Goal: Information Seeking & Learning: Learn about a topic

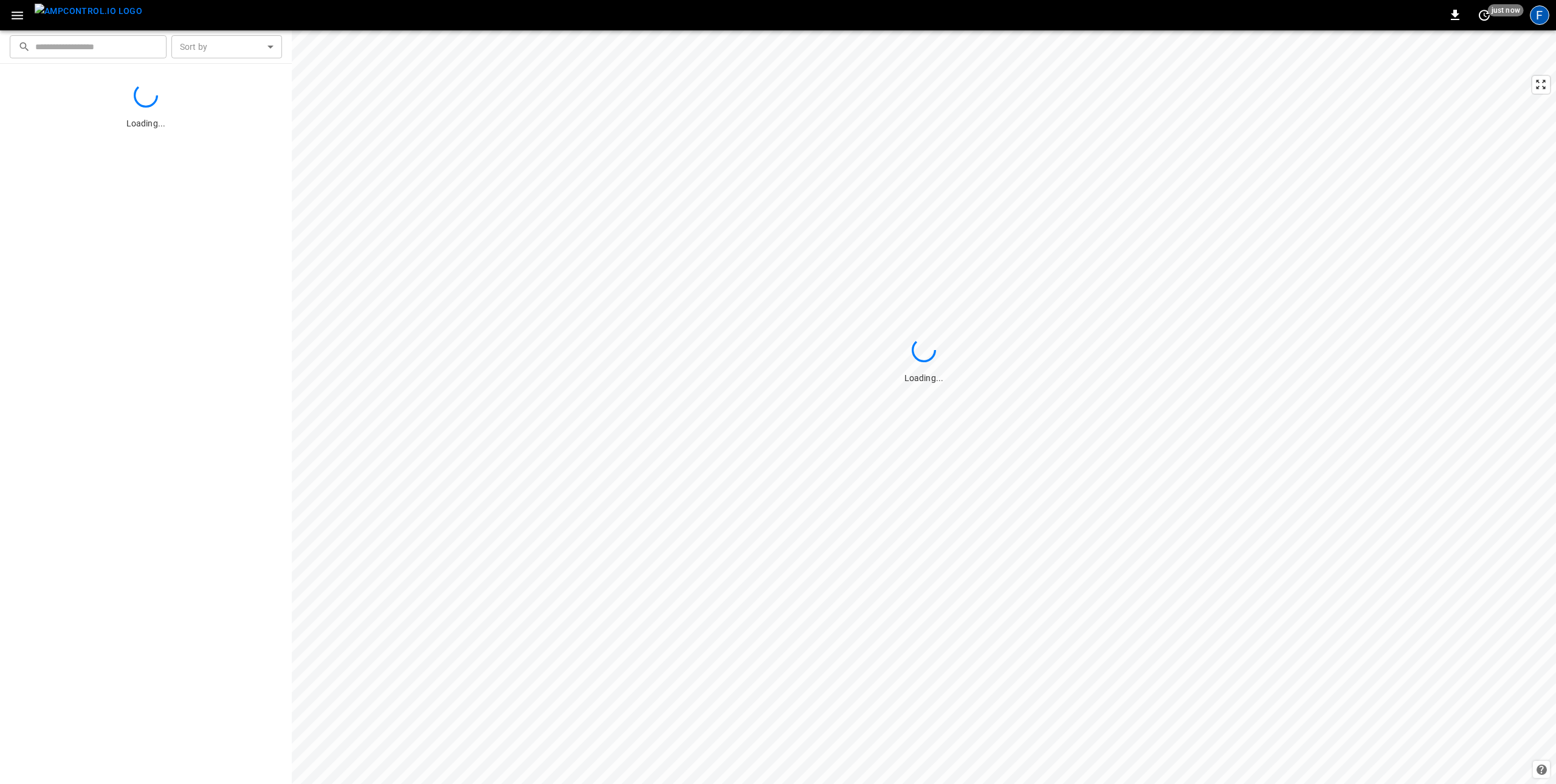
click at [1541, 20] on div "F" at bounding box center [1539, 15] width 19 height 19
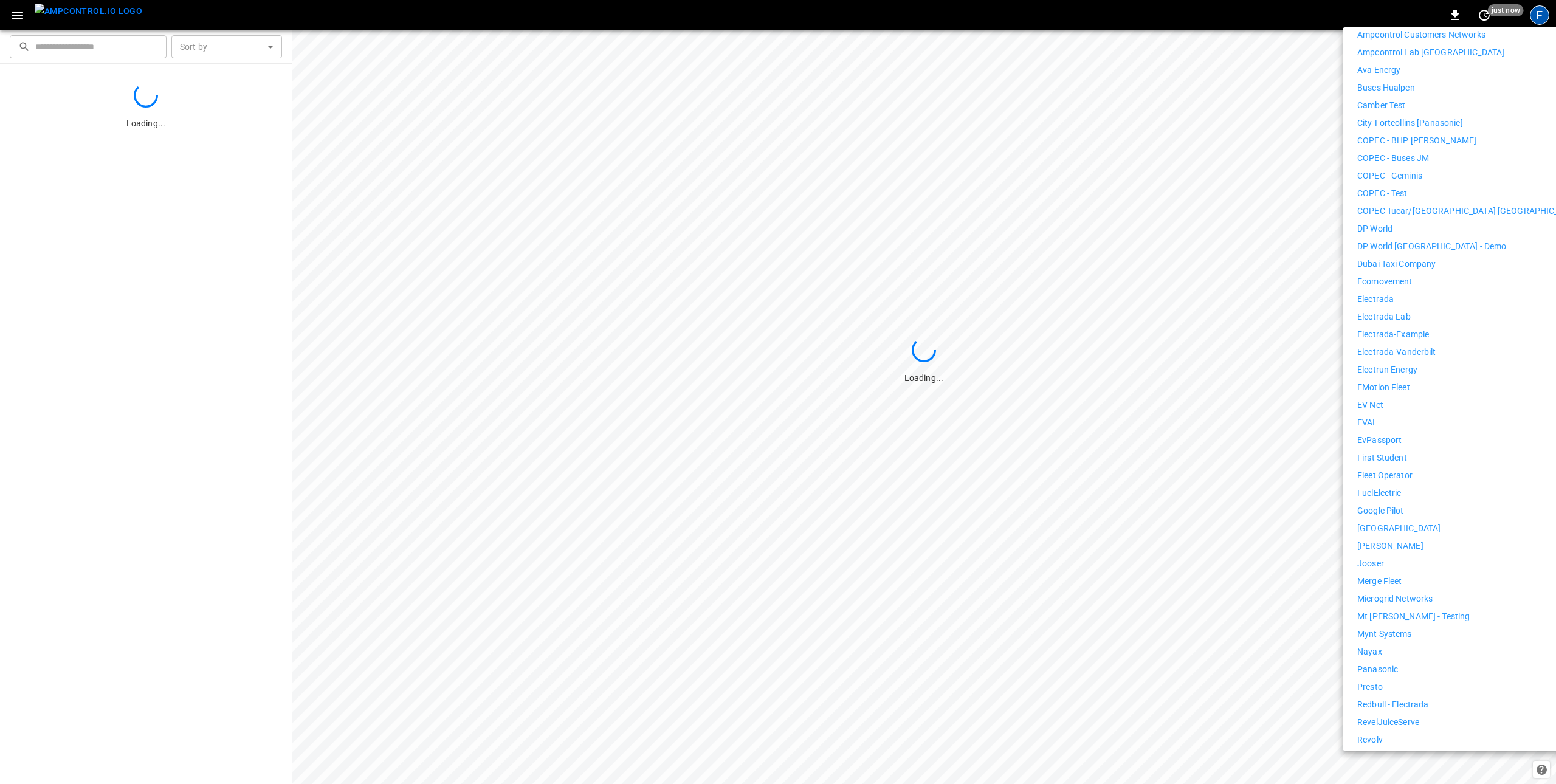
scroll to position [381, 0]
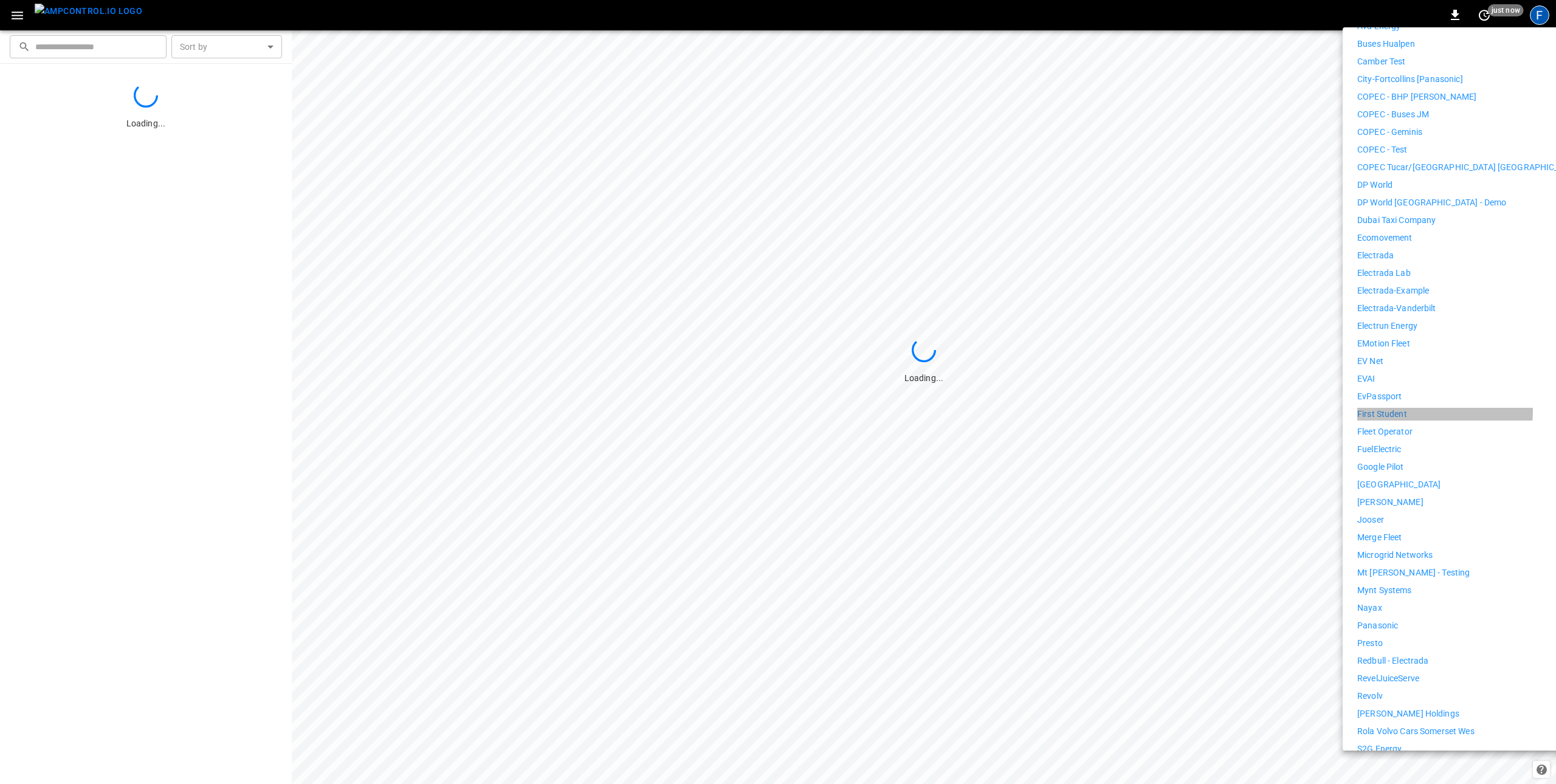
click at [1397, 408] on p "First Student" at bounding box center [1382, 414] width 50 height 13
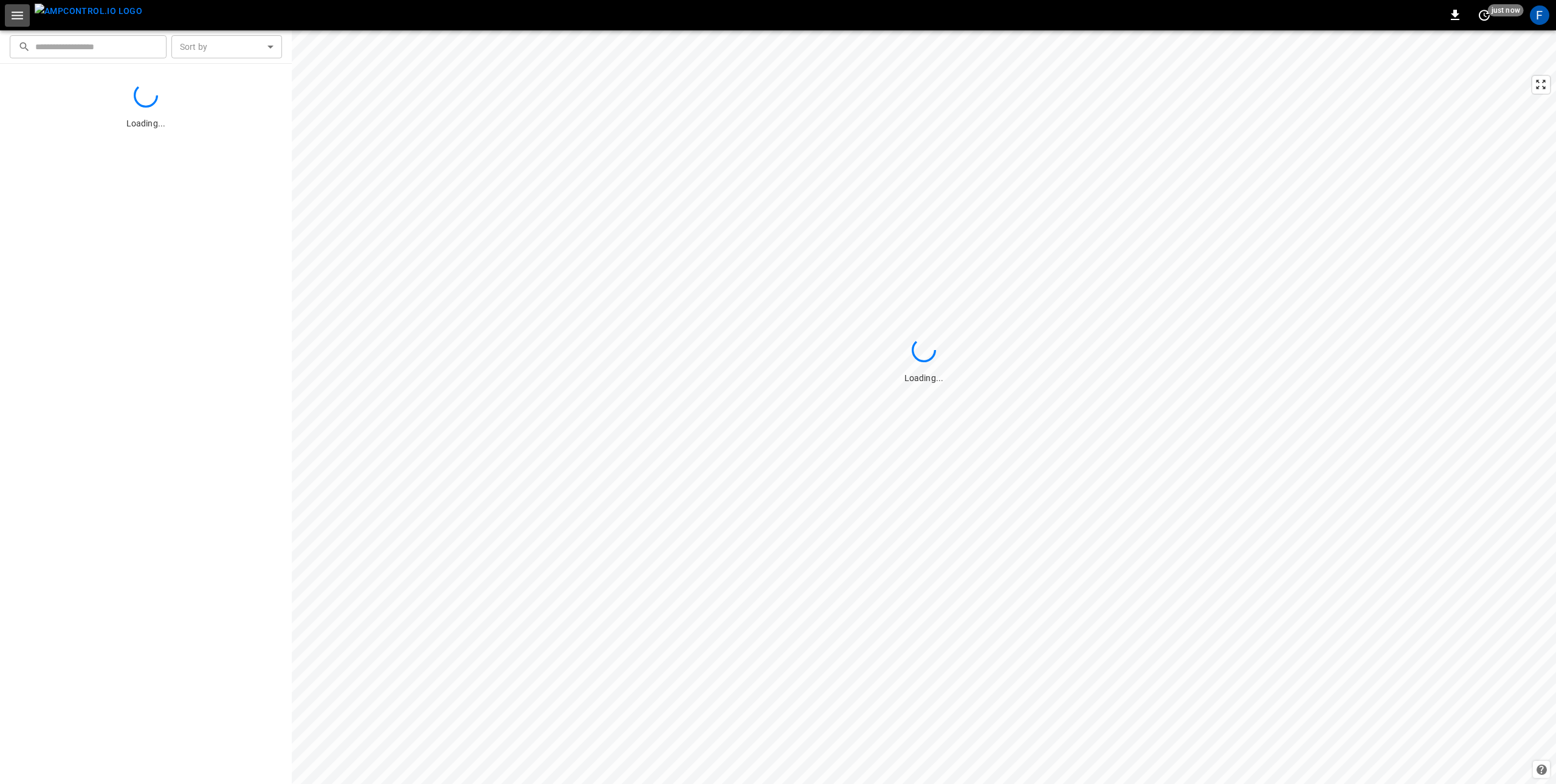
click at [19, 14] on icon "button" at bounding box center [17, 15] width 15 height 15
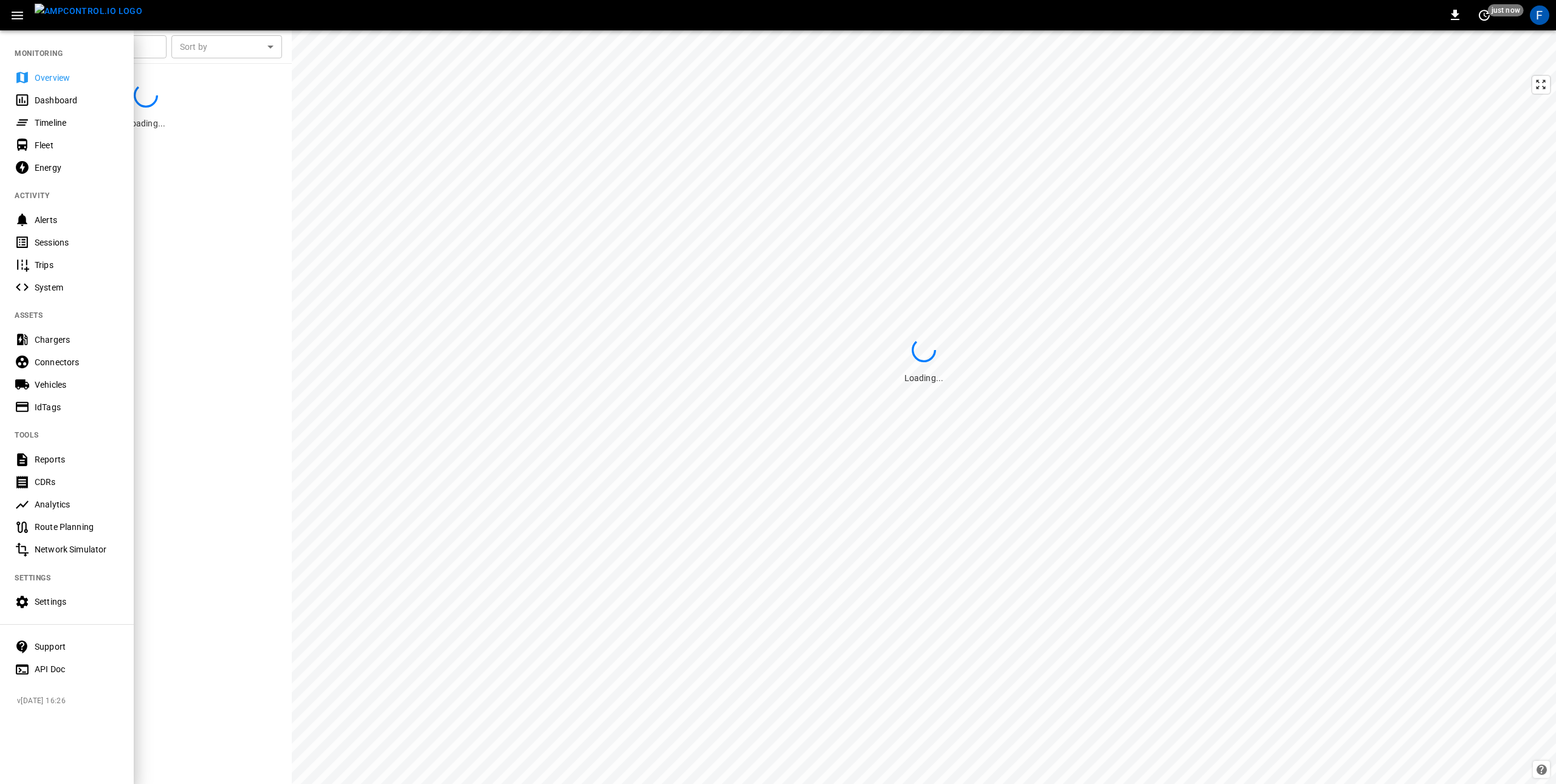
click at [57, 498] on div "Analytics" at bounding box center [77, 504] width 85 height 12
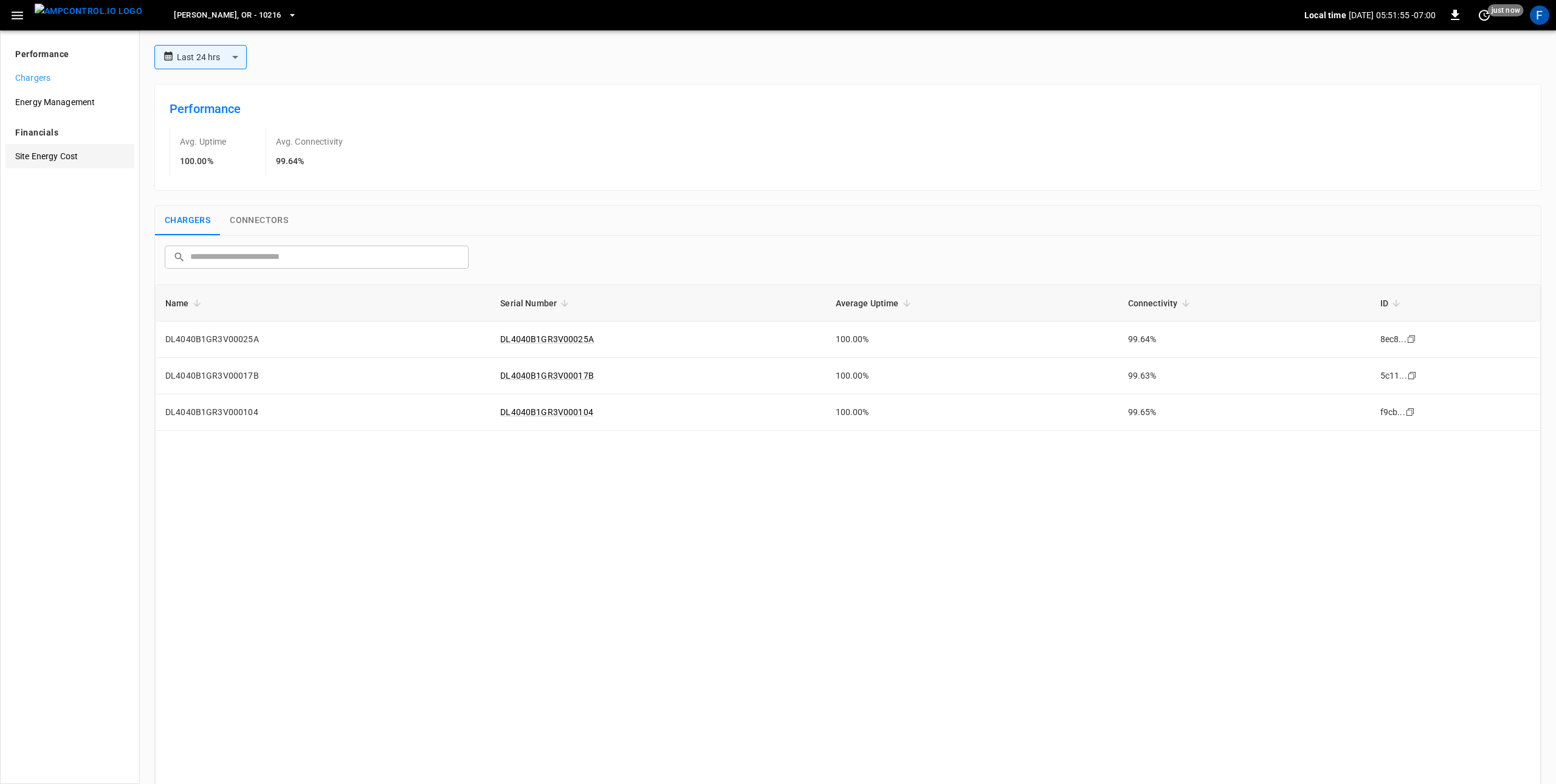
click at [59, 154] on span "Site Energy Cost" at bounding box center [70, 157] width 110 height 13
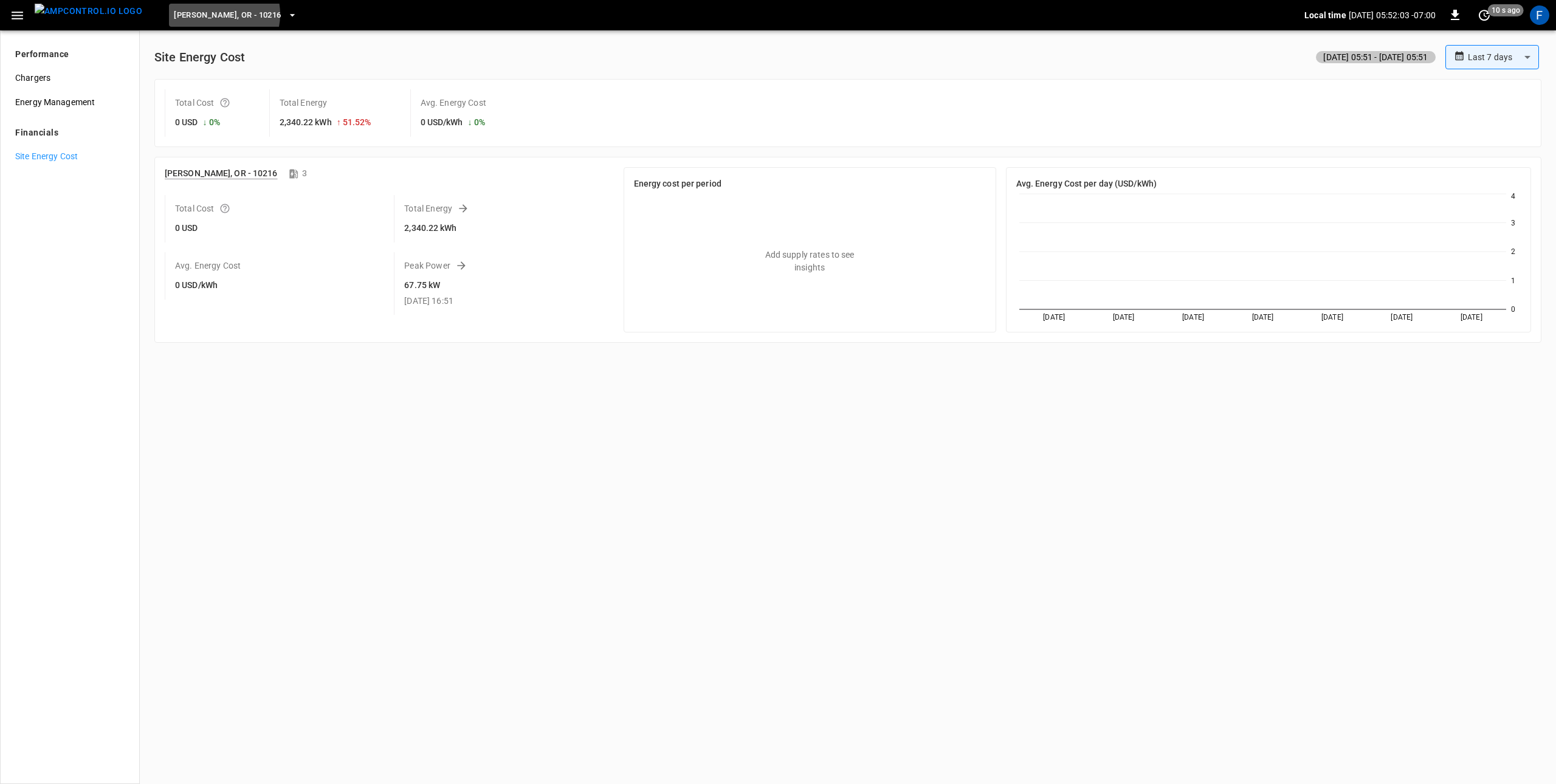
click at [194, 15] on span "[PERSON_NAME], OR - 10216" at bounding box center [227, 15] width 107 height 14
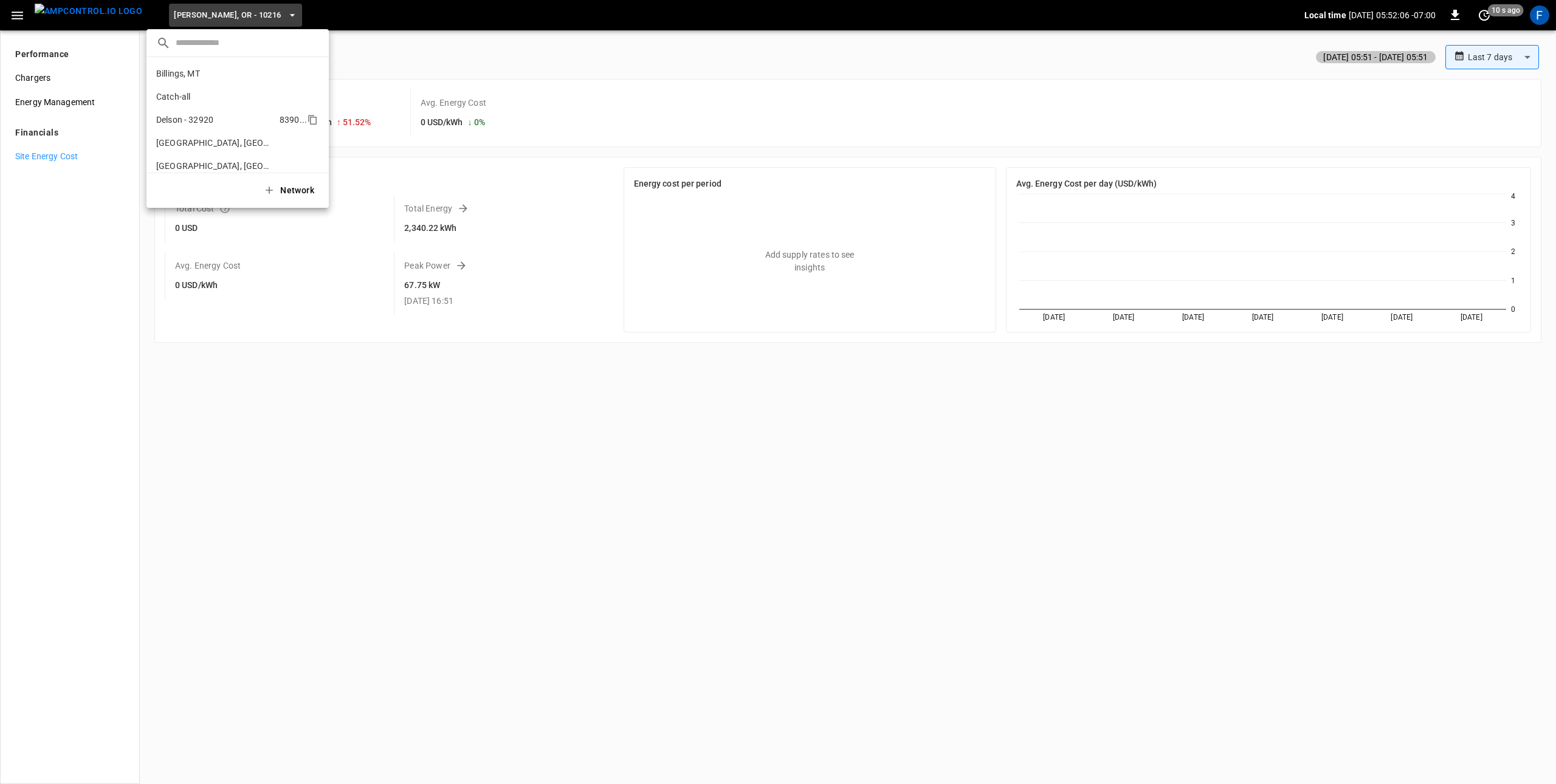
click at [222, 125] on p "Delson - 32920" at bounding box center [215, 120] width 119 height 12
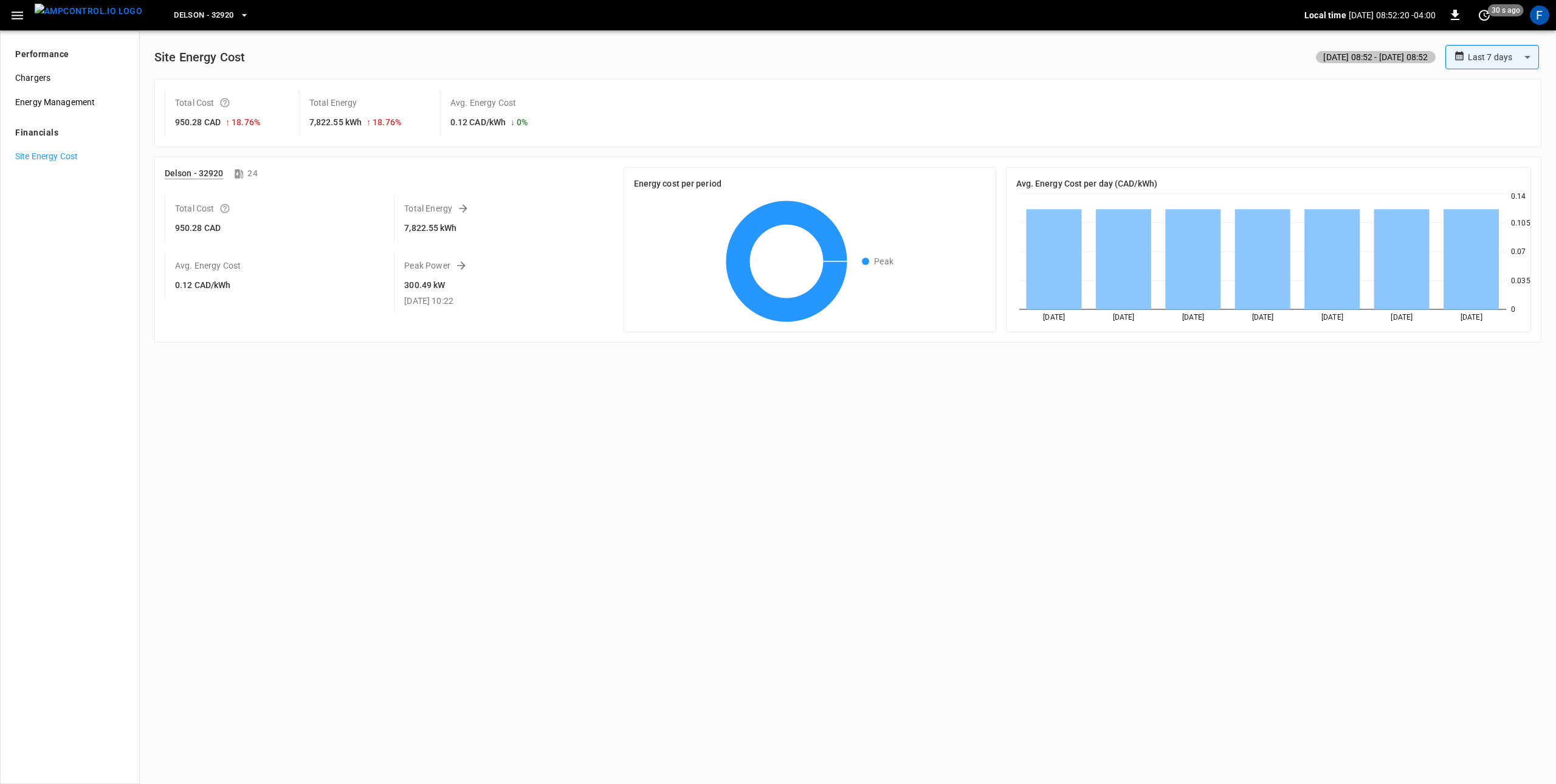
click at [217, 15] on button "Delson - 32920" at bounding box center [211, 15] width 85 height 24
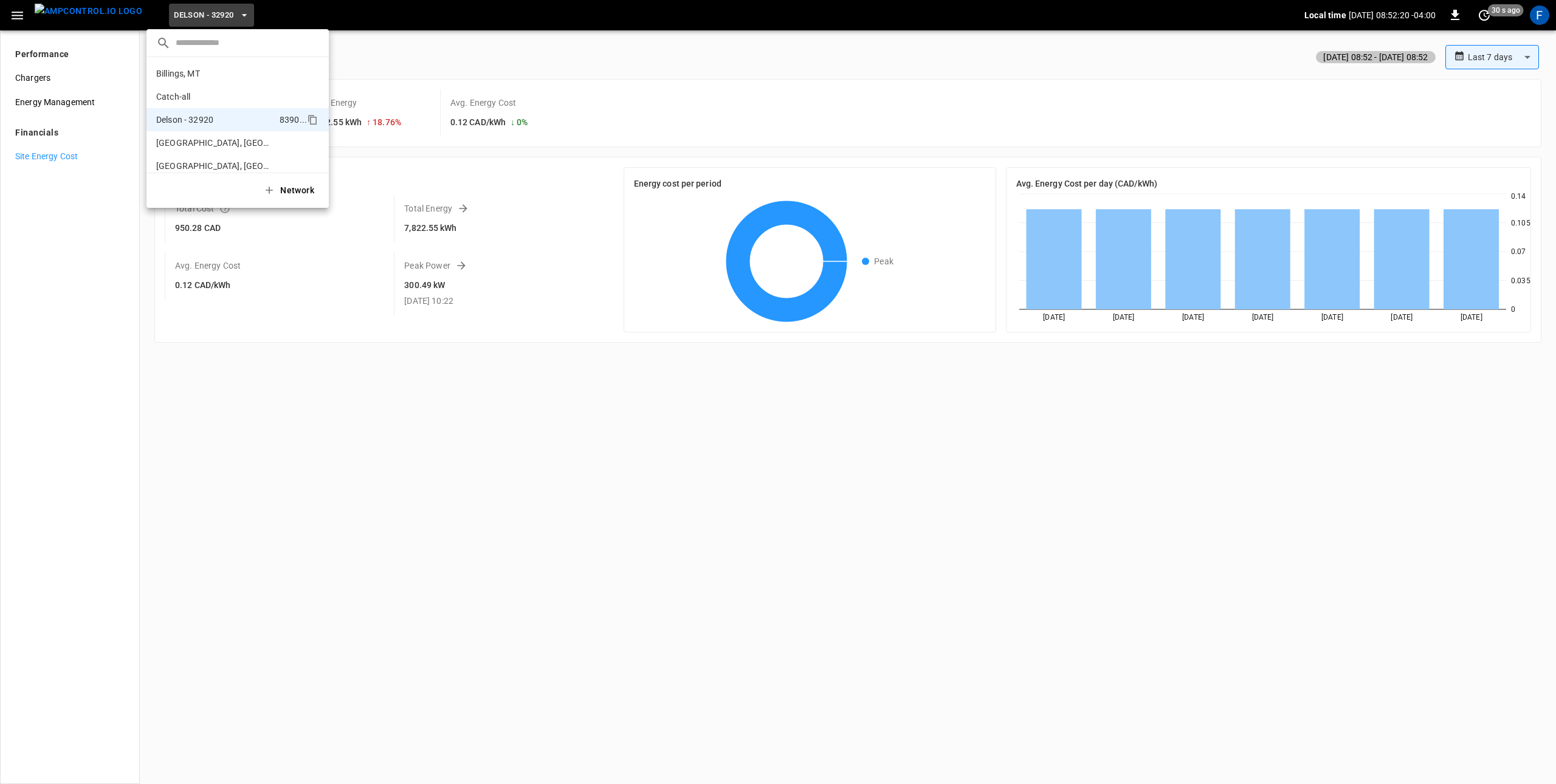
scroll to position [43, 0]
click at [217, 15] on div at bounding box center [778, 392] width 1556 height 784
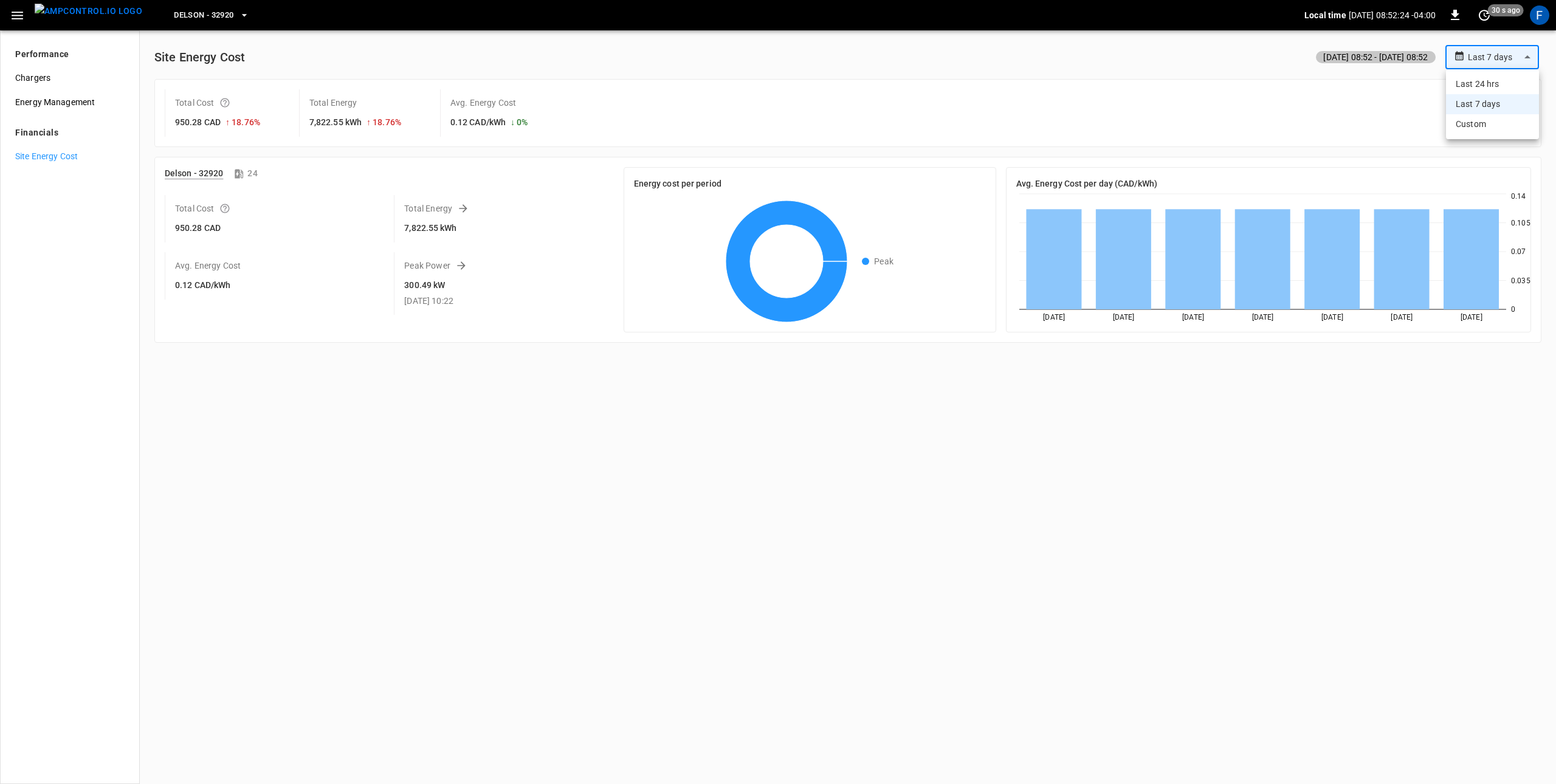
click at [1479, 48] on body "**********" at bounding box center [778, 392] width 1556 height 784
click at [1482, 77] on li "Last 24 hrs" at bounding box center [1492, 84] width 93 height 20
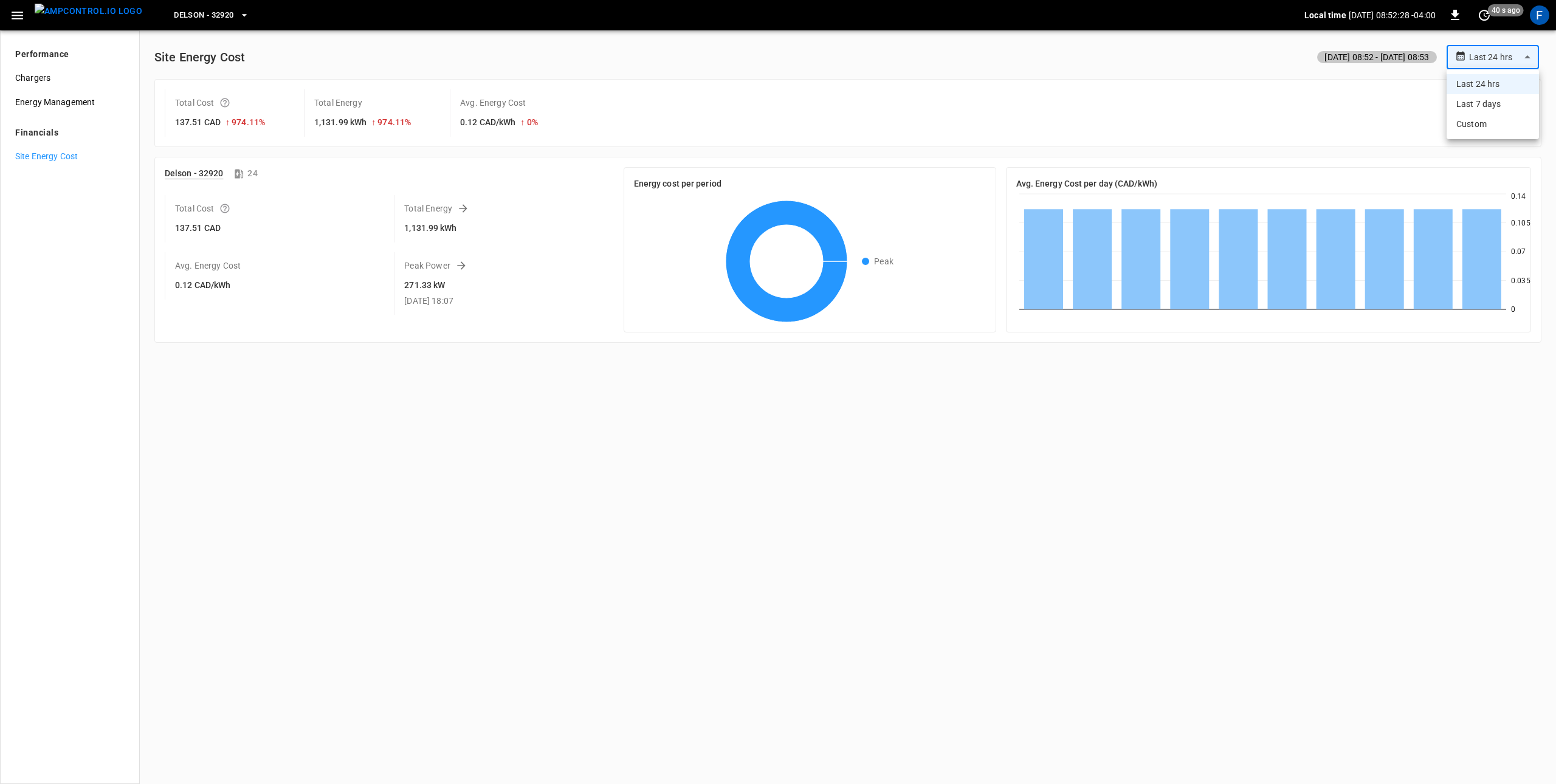
click at [1489, 53] on body "**********" at bounding box center [778, 392] width 1556 height 784
click at [1484, 111] on li "Last 7 days" at bounding box center [1492, 104] width 92 height 20
type input "**********"
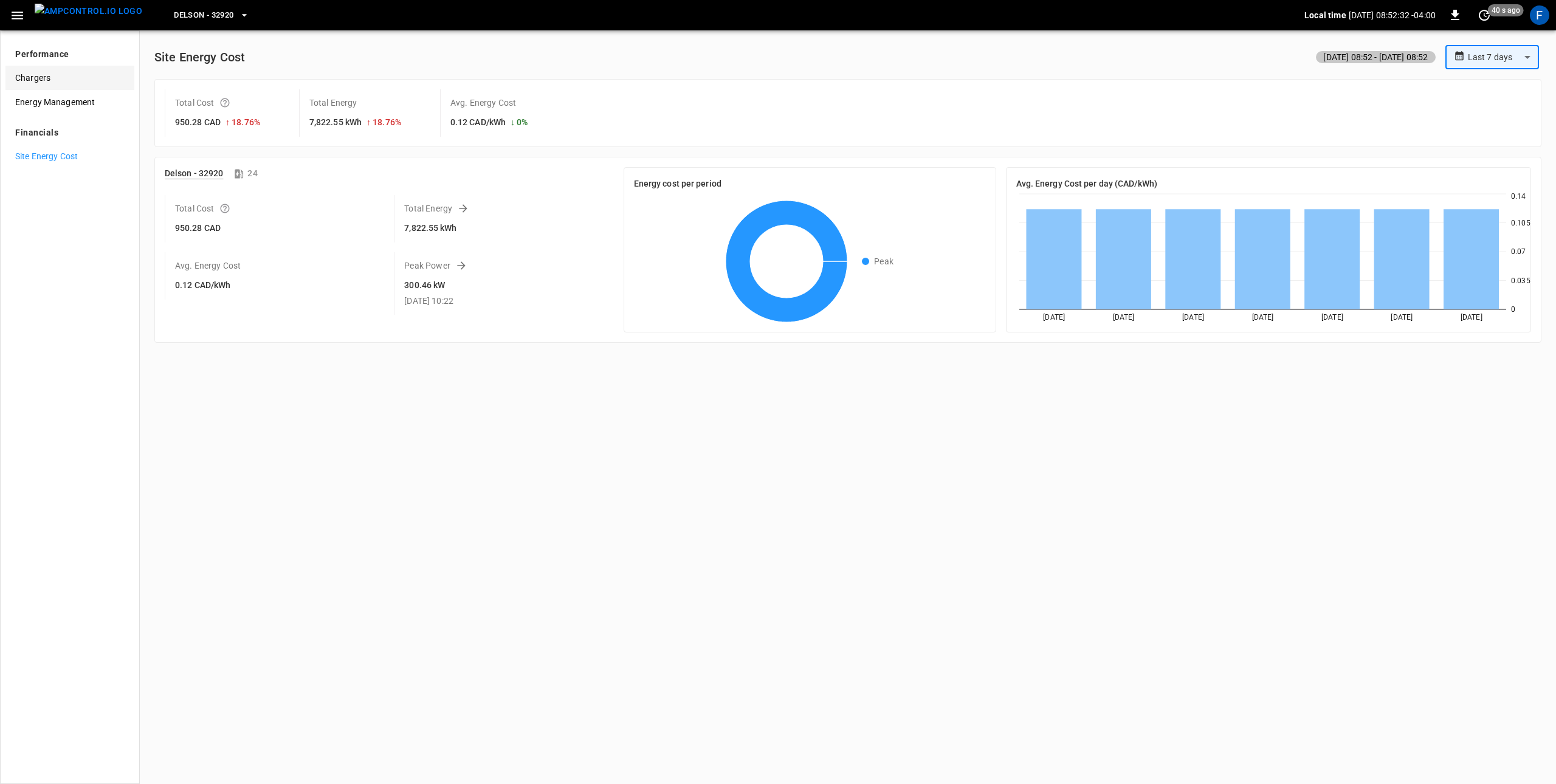
click at [84, 77] on span "Chargers" at bounding box center [70, 78] width 110 height 13
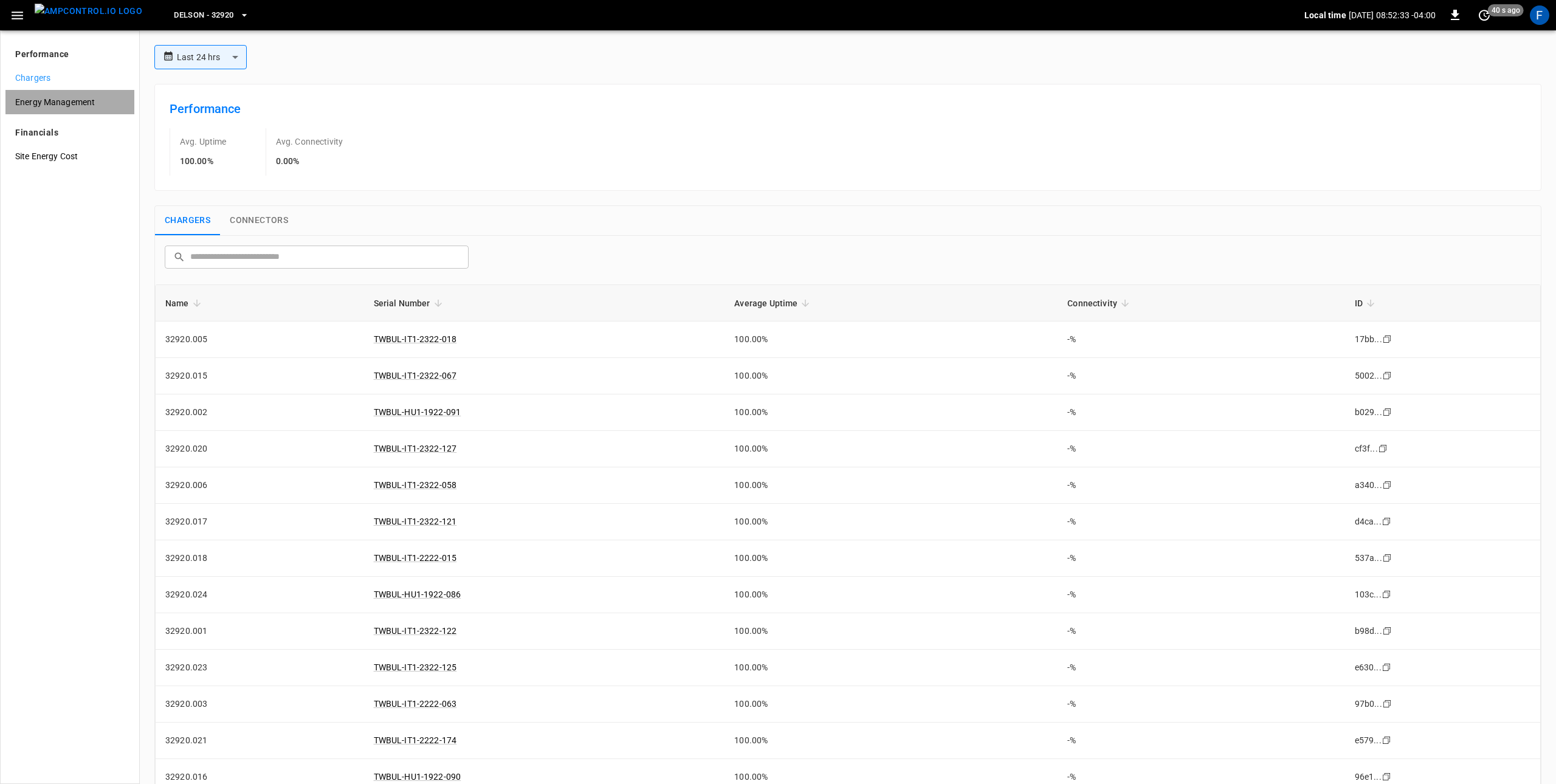
click at [73, 98] on span "Energy Management" at bounding box center [70, 102] width 110 height 13
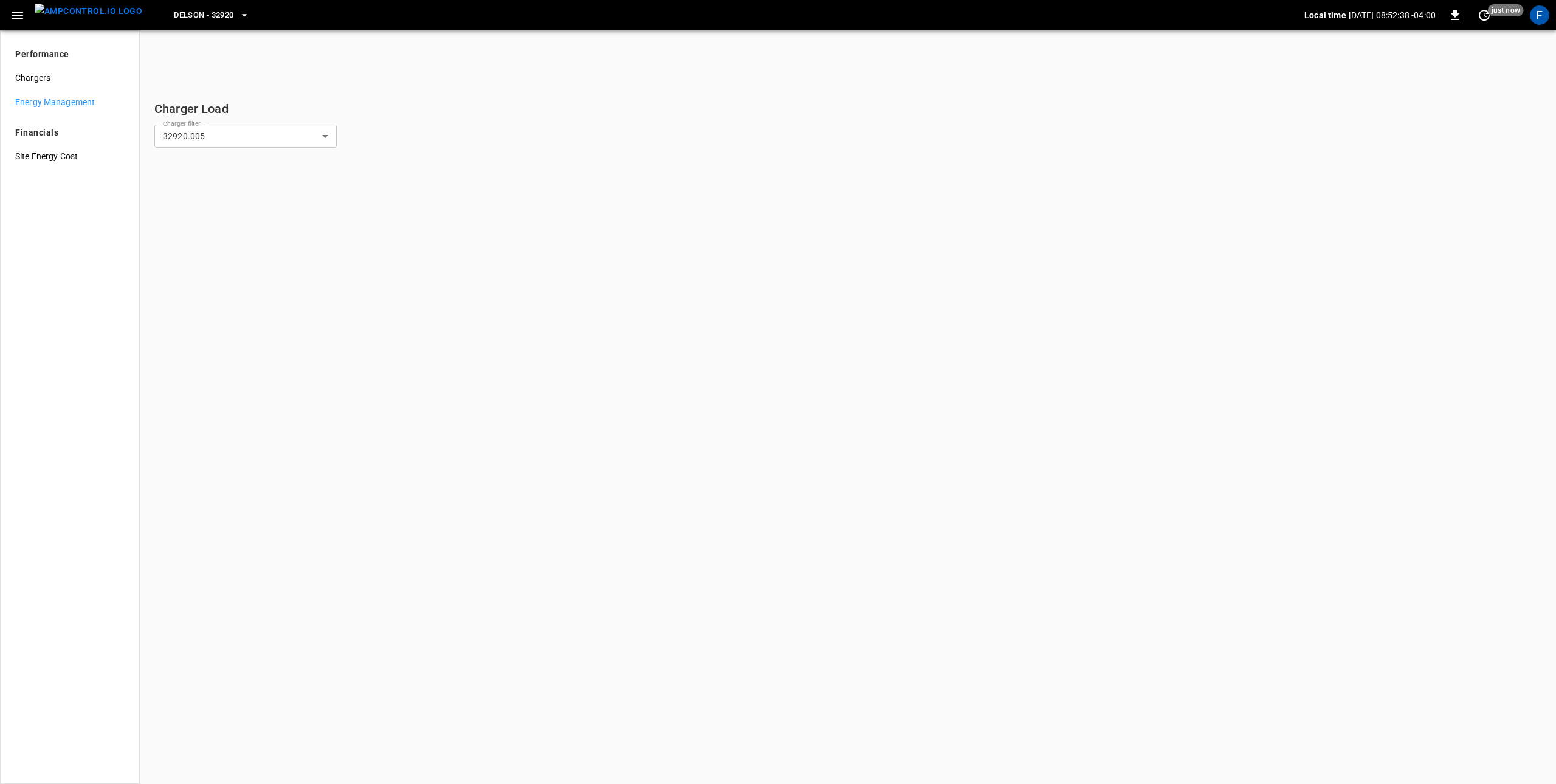
scroll to position [0, 0]
click at [629, 260] on div at bounding box center [847, 412] width 1377 height 618
click at [75, 12] on img "menu" at bounding box center [89, 11] width 108 height 15
